Goal: Check status: Check status

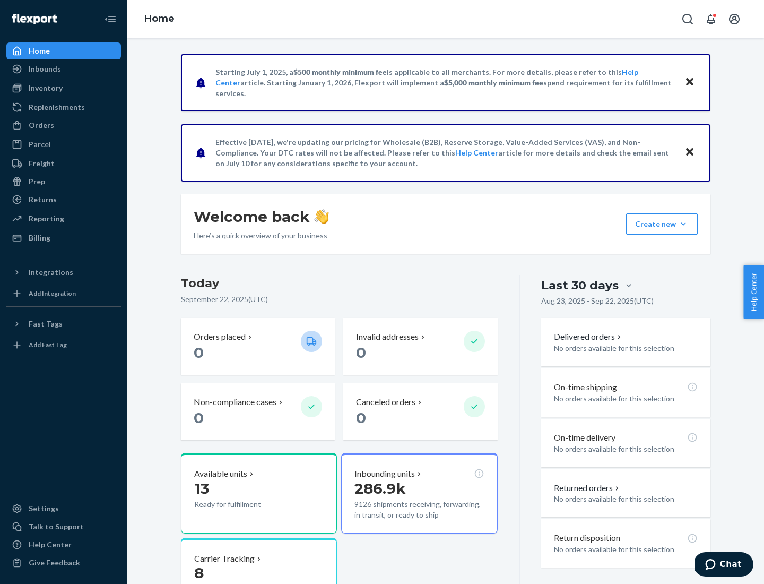
click at [683, 224] on button "Create new Create new inbound Create new order Create new product" at bounding box center [662, 223] width 72 height 21
click at [44, 69] on div "Inbounds" at bounding box center [45, 69] width 32 height 11
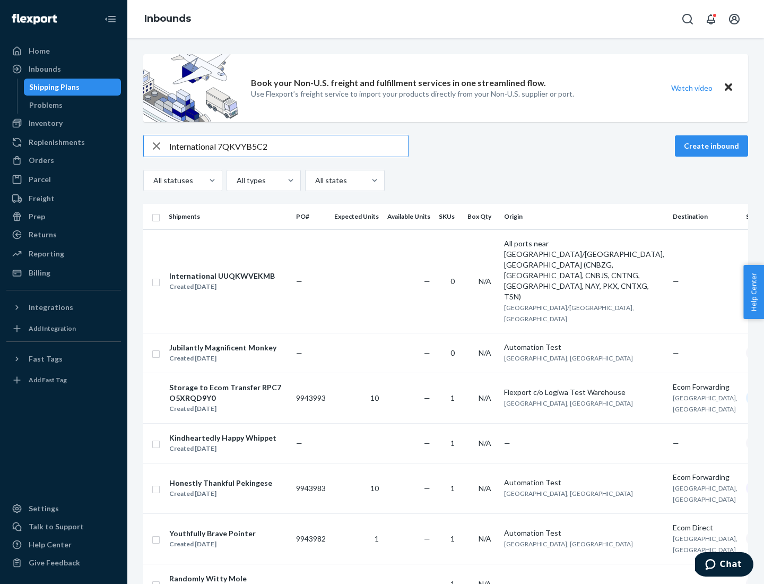
type input "International 7QKVYB5C29"
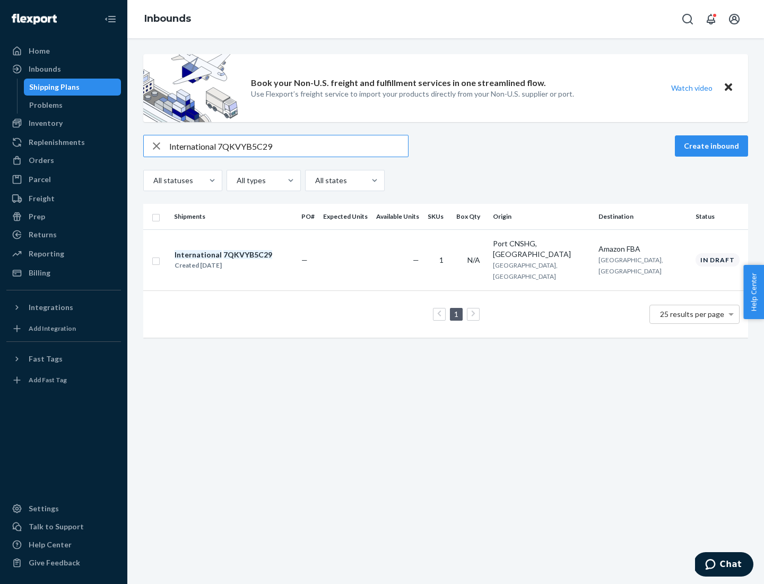
click at [241, 260] on div "Created [DATE]" at bounding box center [224, 265] width 98 height 11
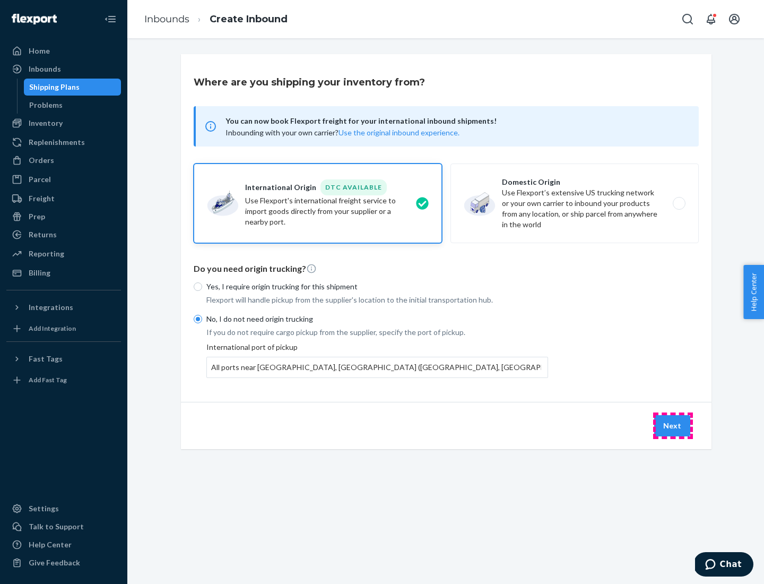
click at [673, 425] on button "Next" at bounding box center [672, 425] width 36 height 21
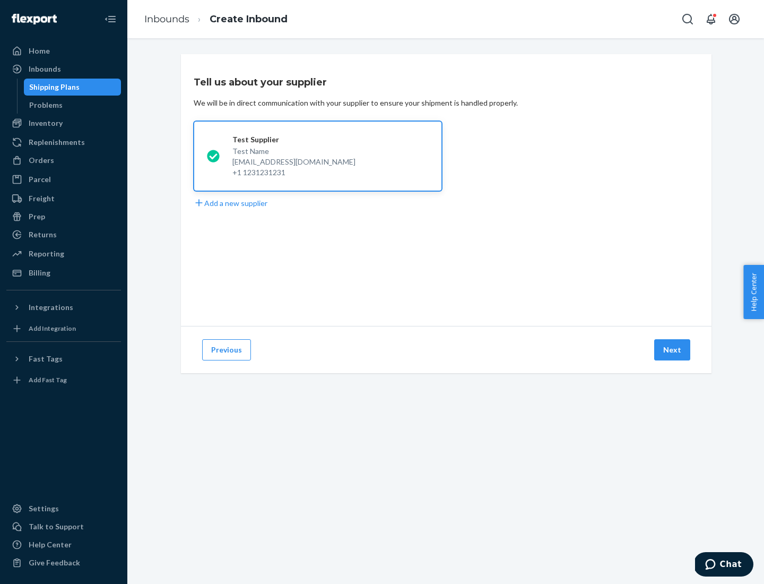
click at [673, 350] on button "Next" at bounding box center [672, 349] width 36 height 21
